Goal: Navigation & Orientation: Find specific page/section

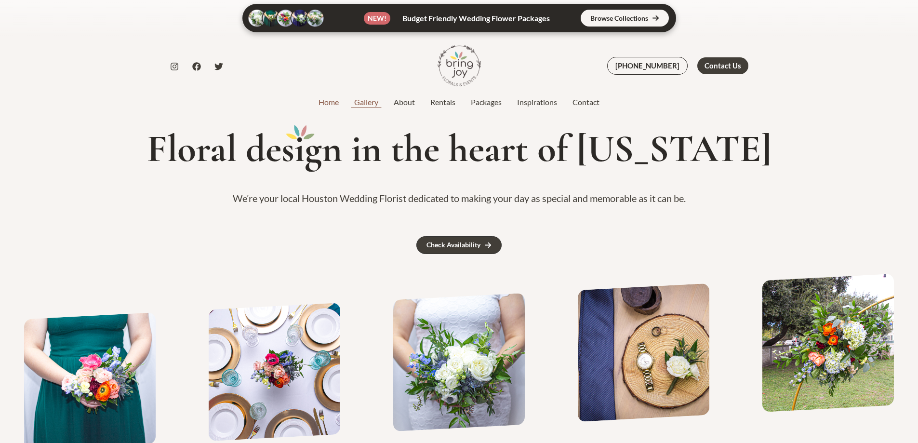
click at [364, 100] on link "Gallery" at bounding box center [366, 102] width 40 height 12
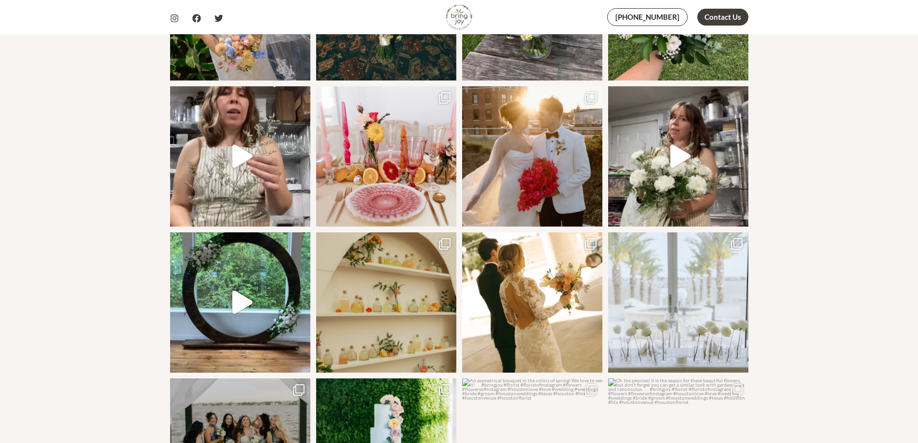
scroll to position [1157, 0]
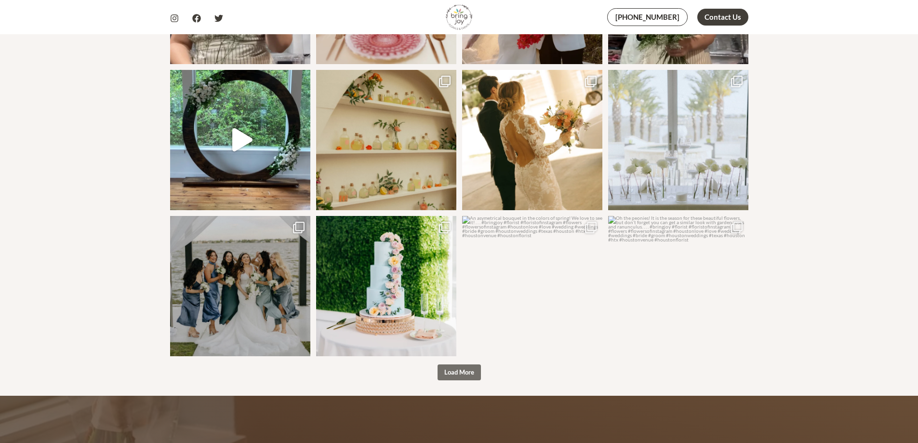
click at [470, 368] on span "Load More" at bounding box center [459, 372] width 30 height 8
click at [460, 372] on span "button" at bounding box center [459, 372] width 1 height 1
click at [467, 368] on span "Load More" at bounding box center [459, 372] width 30 height 8
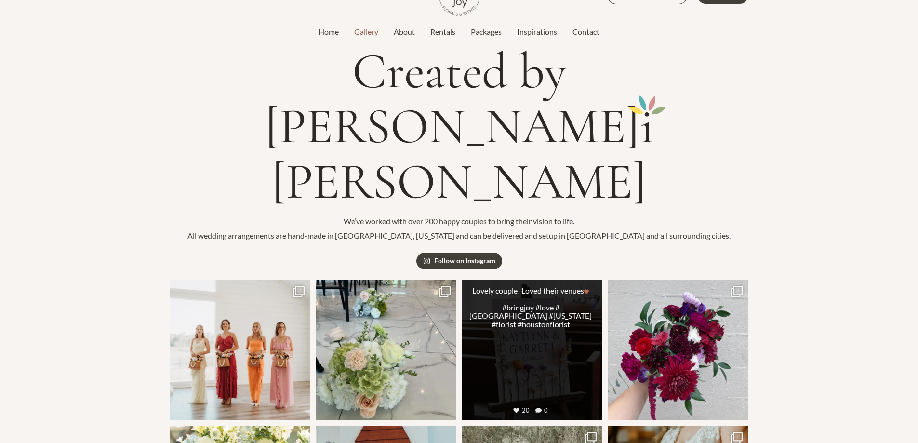
scroll to position [0, 0]
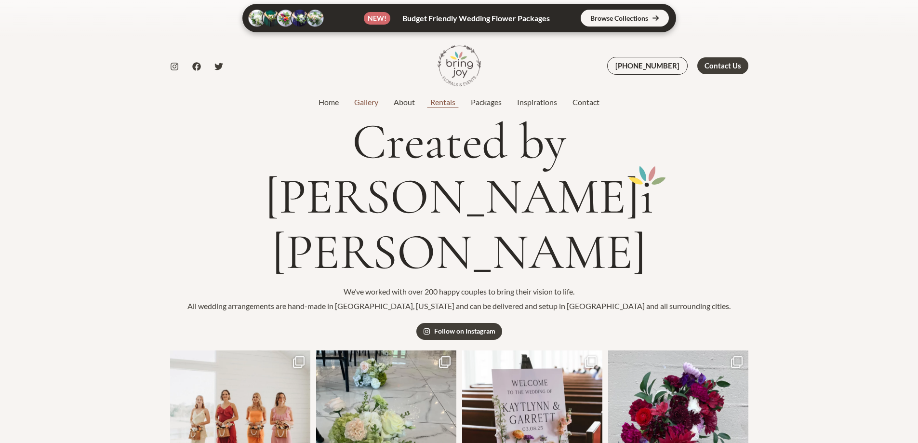
click at [438, 102] on link "Rentals" at bounding box center [443, 102] width 40 height 12
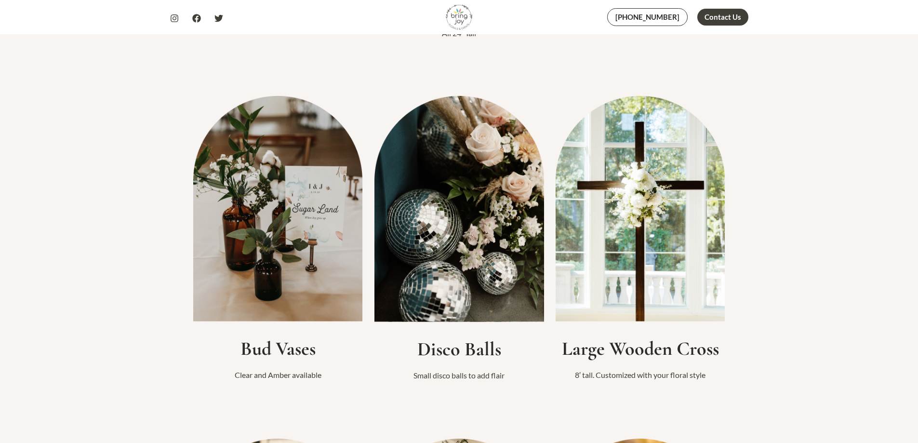
scroll to position [675, 0]
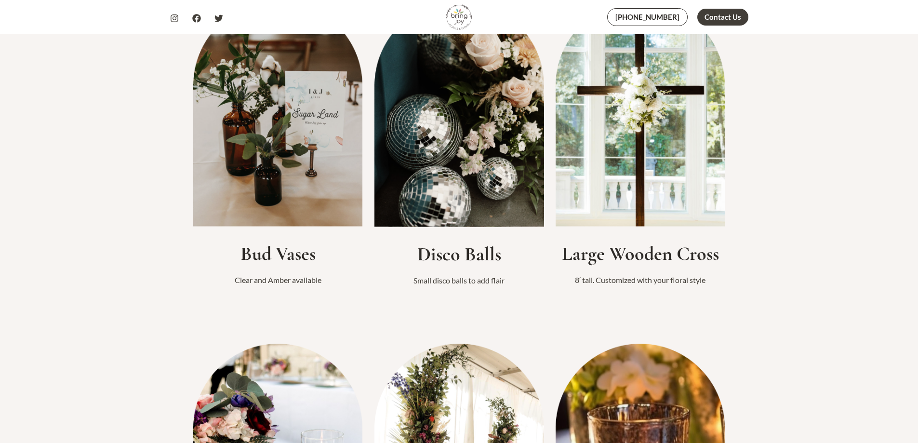
click at [646, 162] on img at bounding box center [641, 113] width 170 height 225
click at [636, 131] on img at bounding box center [641, 113] width 170 height 225
click at [622, 122] on img at bounding box center [641, 113] width 170 height 225
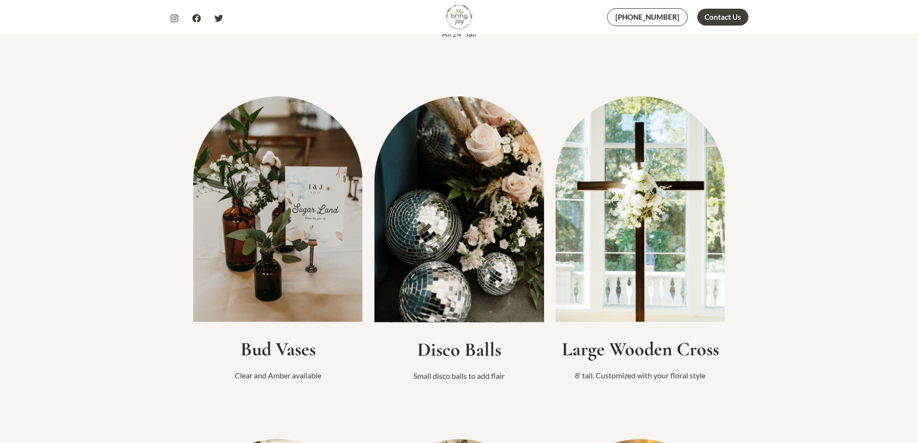
scroll to position [434, 0]
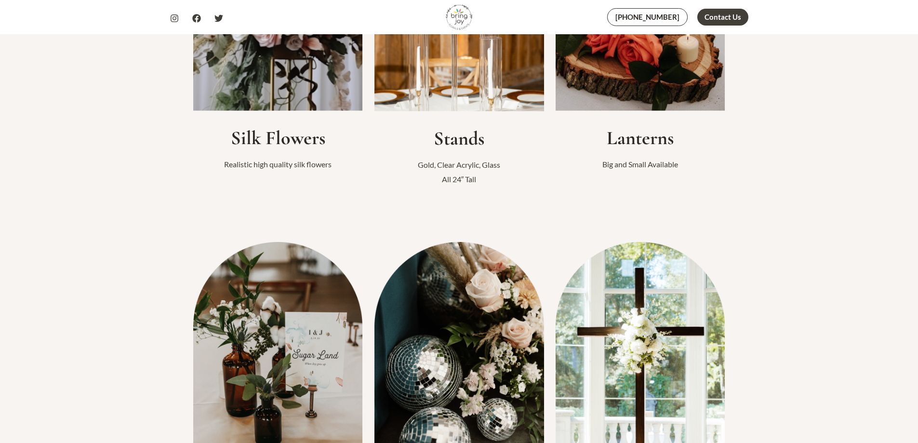
click at [644, 328] on img at bounding box center [641, 354] width 170 height 225
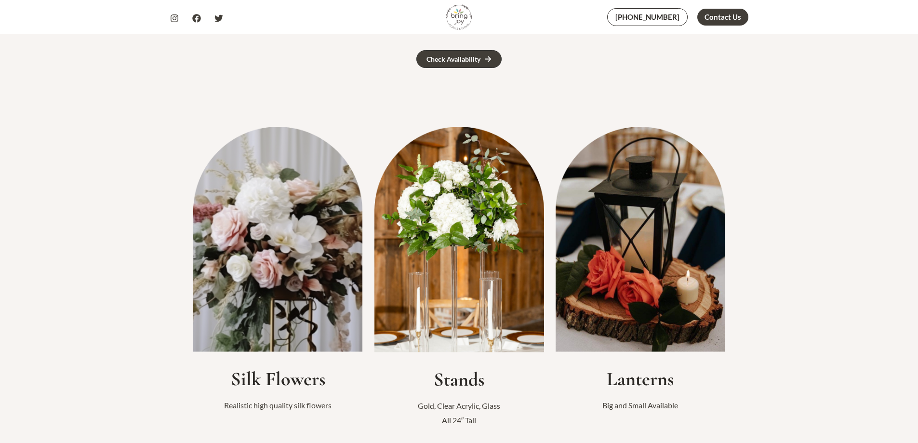
scroll to position [0, 0]
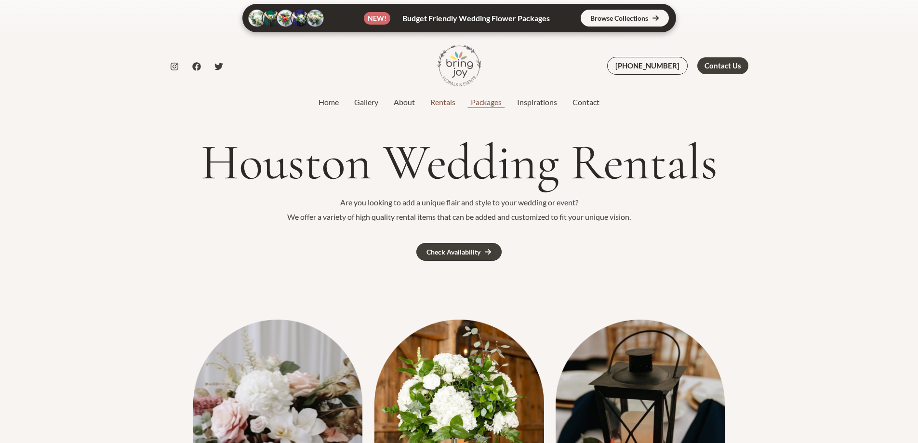
click at [488, 105] on link "Packages" at bounding box center [486, 102] width 46 height 12
